Goal: Information Seeking & Learning: Check status

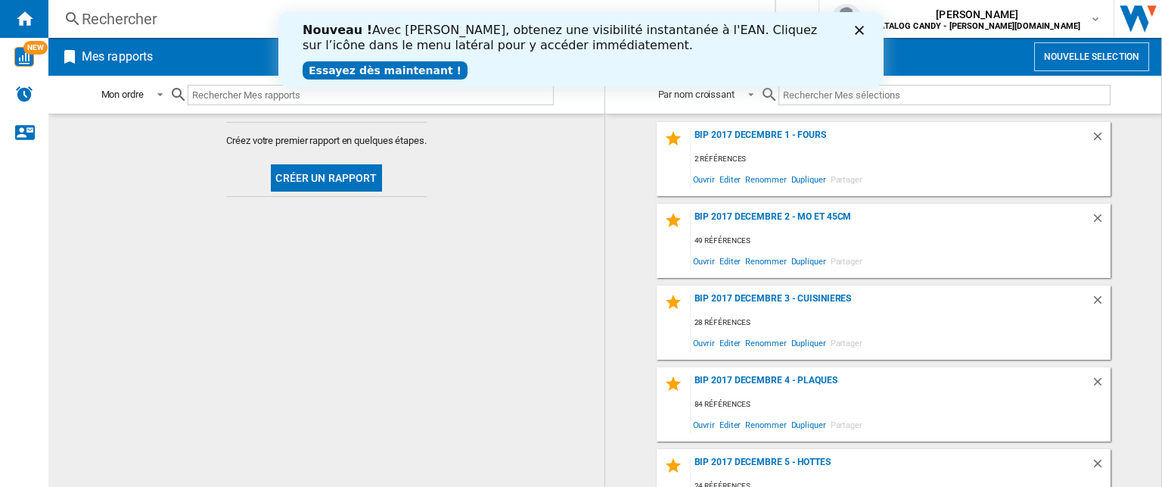
click at [157, 26] on div "Rechercher" at bounding box center [409, 18] width 654 height 21
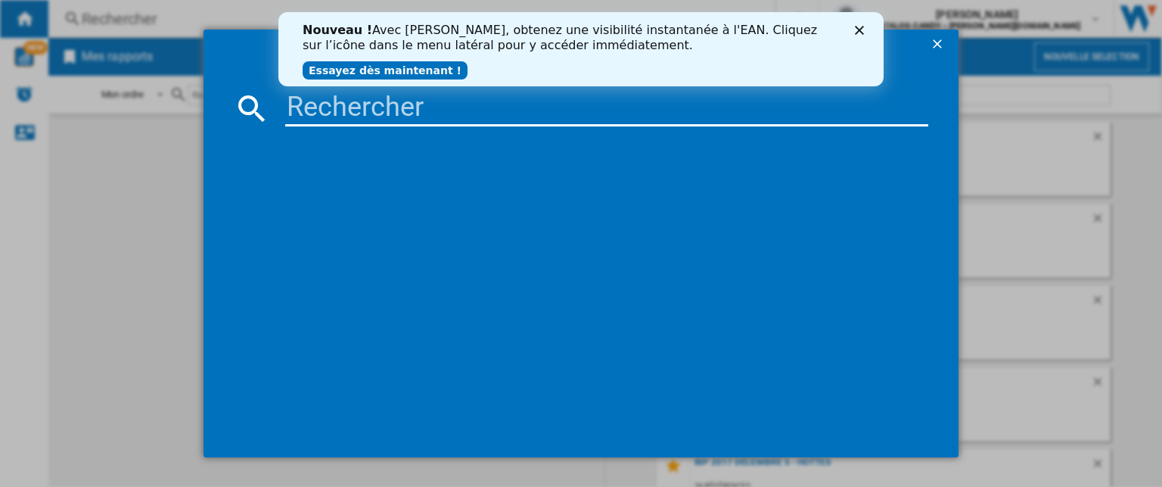
click at [309, 108] on input at bounding box center [606, 108] width 643 height 36
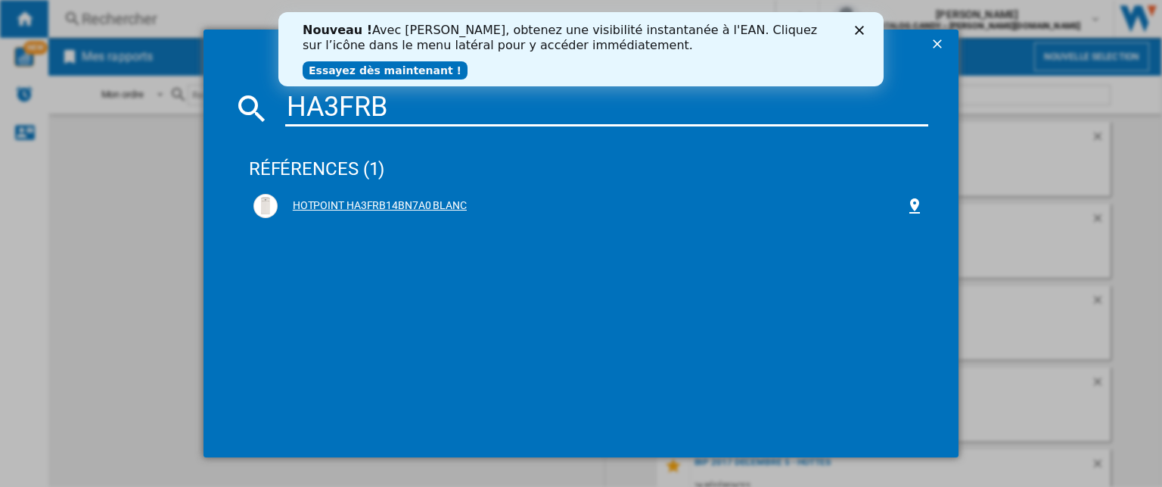
type input "HA3FRB"
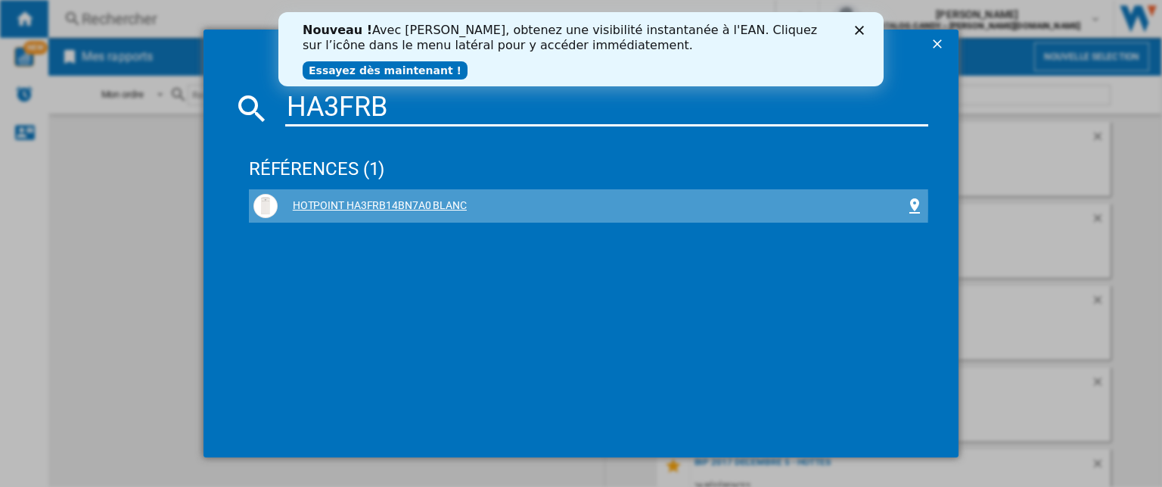
click at [362, 204] on div "HOTPOINT HA3FRB14BN7A0 BLANC" at bounding box center [592, 205] width 628 height 15
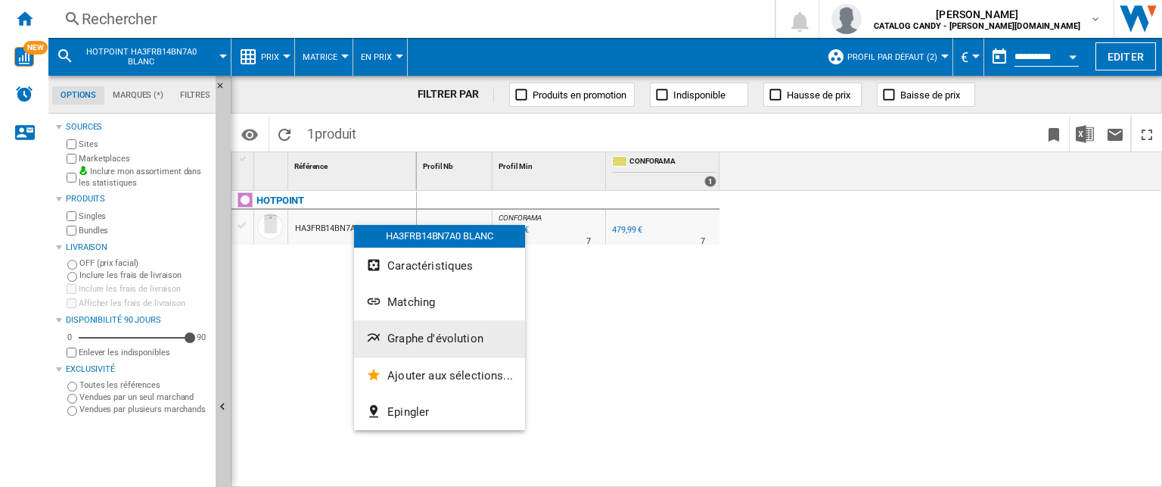
click at [451, 331] on span "Graphe d'évolution" at bounding box center [435, 338] width 96 height 14
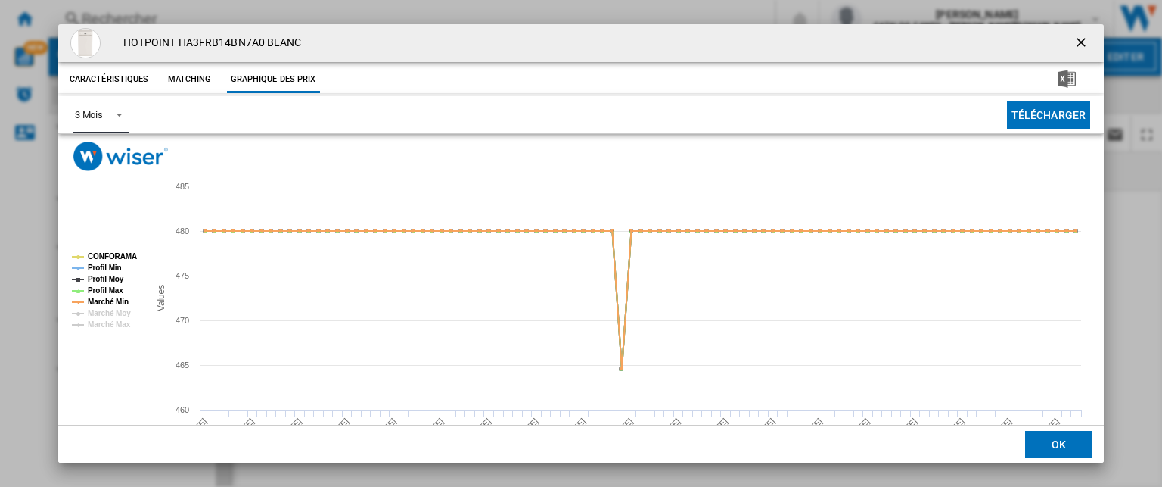
click at [117, 117] on span "Product popup" at bounding box center [115, 114] width 18 height 14
click at [118, 154] on md-option "6 Mois" at bounding box center [113, 151] width 103 height 36
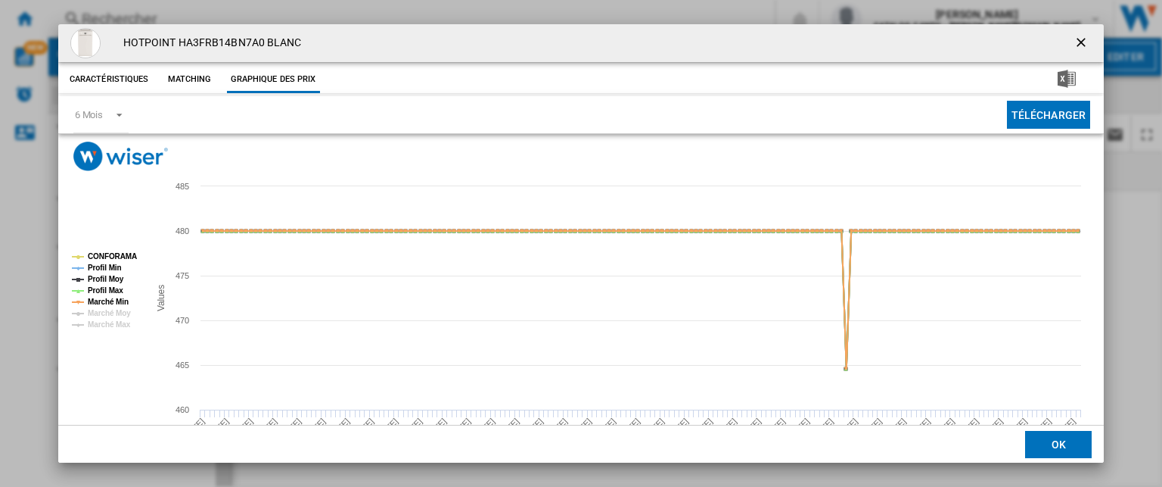
click at [1075, 42] on ng-md-icon "getI18NText('BUTTONS.CLOSE_DIALOG')" at bounding box center [1083, 44] width 18 height 18
